Goal: Entertainment & Leisure: Consume media (video, audio)

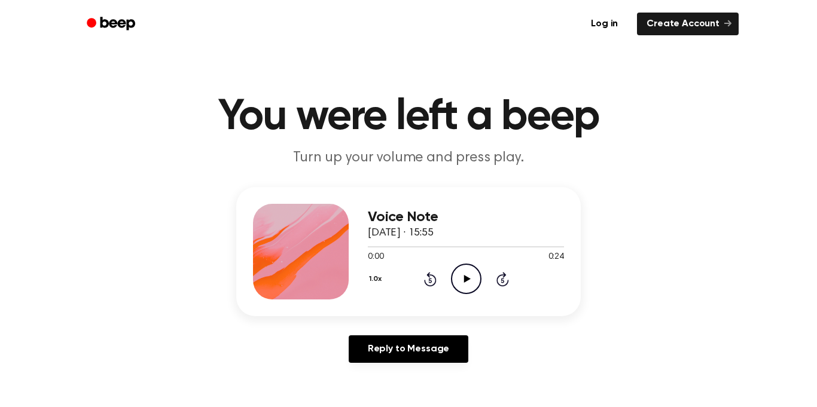
click at [470, 275] on icon "Play Audio" at bounding box center [466, 279] width 31 height 31
click at [470, 275] on icon "Pause Audio" at bounding box center [466, 279] width 31 height 31
click at [452, 277] on icon "Play Audio" at bounding box center [466, 279] width 31 height 31
click at [433, 278] on icon "Rewind 5 seconds" at bounding box center [430, 280] width 13 height 16
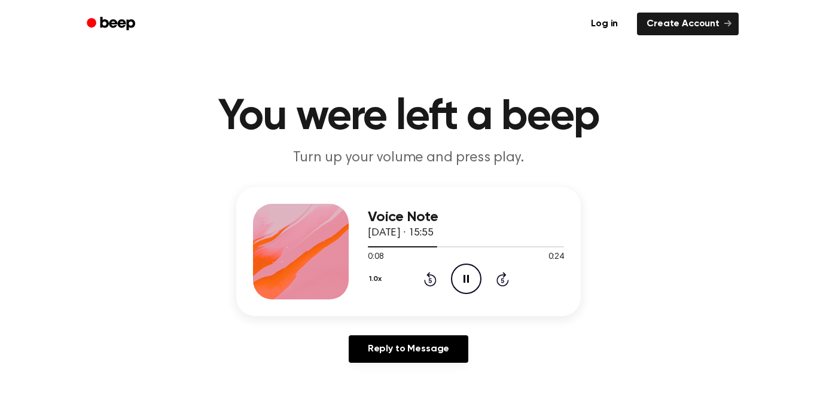
click at [433, 278] on icon "Rewind 5 seconds" at bounding box center [430, 280] width 13 height 16
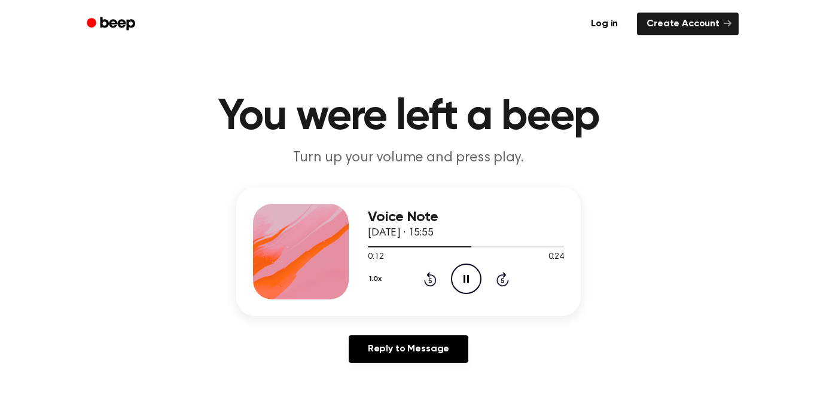
click at [433, 278] on icon "Rewind 5 seconds" at bounding box center [430, 280] width 13 height 16
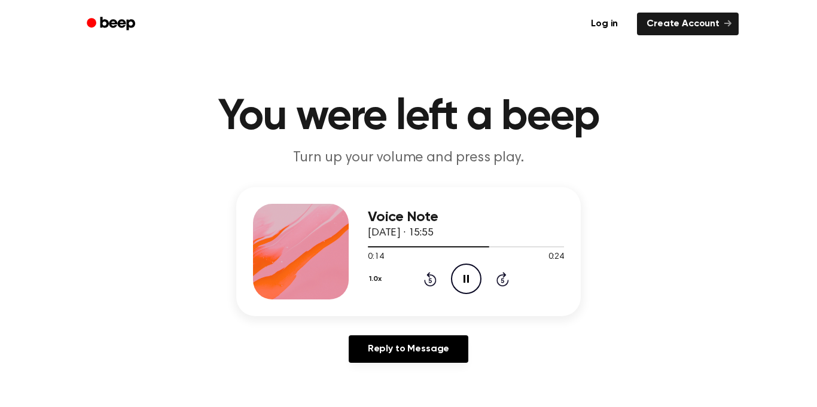
click at [433, 278] on icon "Rewind 5 seconds" at bounding box center [430, 280] width 13 height 16
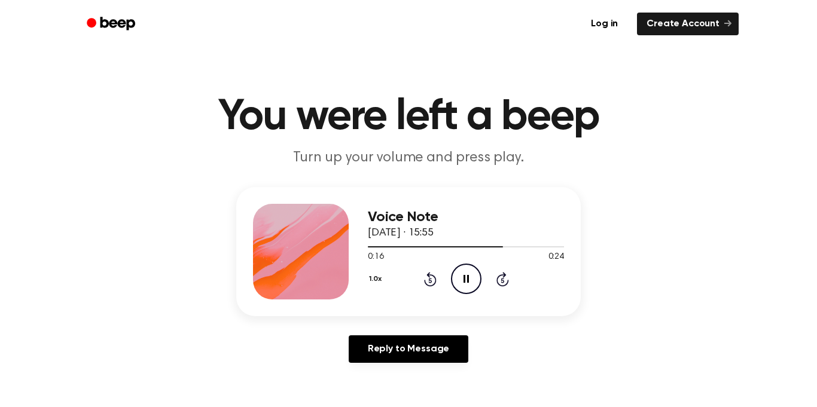
click at [433, 278] on icon "Rewind 5 seconds" at bounding box center [430, 280] width 13 height 16
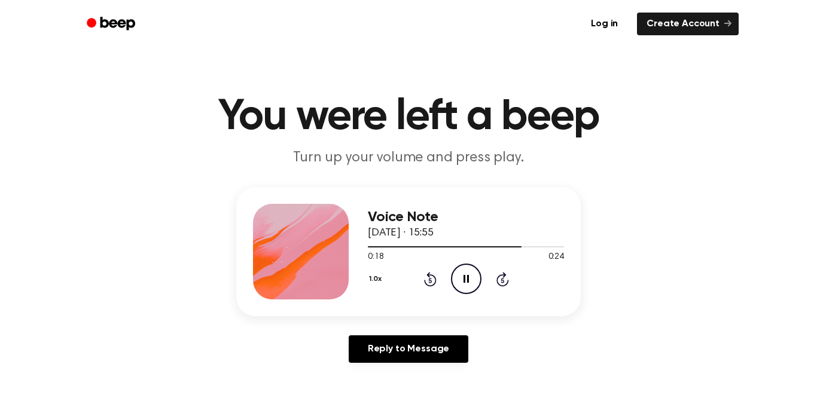
click at [433, 278] on icon "Rewind 5 seconds" at bounding box center [430, 280] width 13 height 16
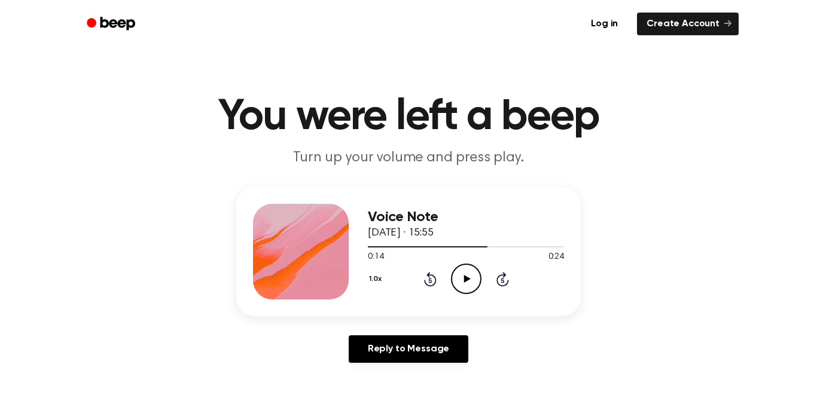
click at [473, 275] on icon "Play Audio" at bounding box center [466, 279] width 31 height 31
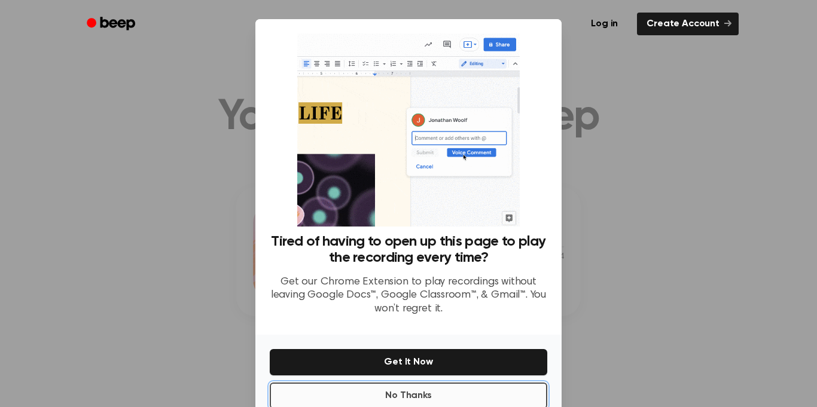
click at [404, 399] on button "No Thanks" at bounding box center [409, 396] width 278 height 26
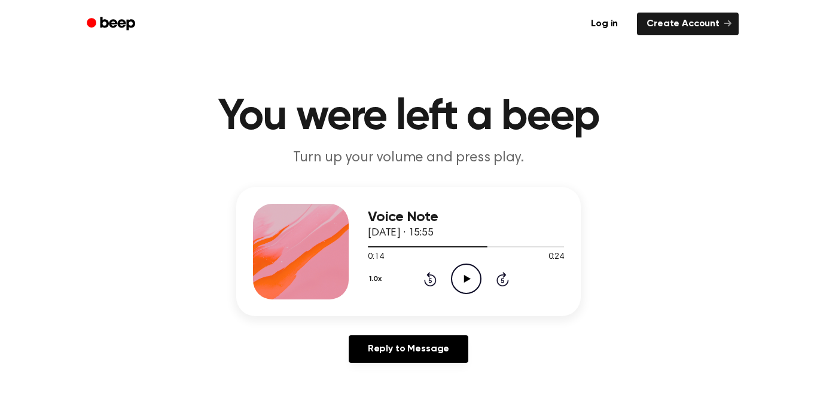
click at [455, 271] on circle at bounding box center [466, 278] width 29 height 29
click at [432, 276] on icon at bounding box center [430, 279] width 13 height 14
click at [474, 269] on icon "Play Audio" at bounding box center [466, 279] width 31 height 31
